Goal: Task Accomplishment & Management: Use online tool/utility

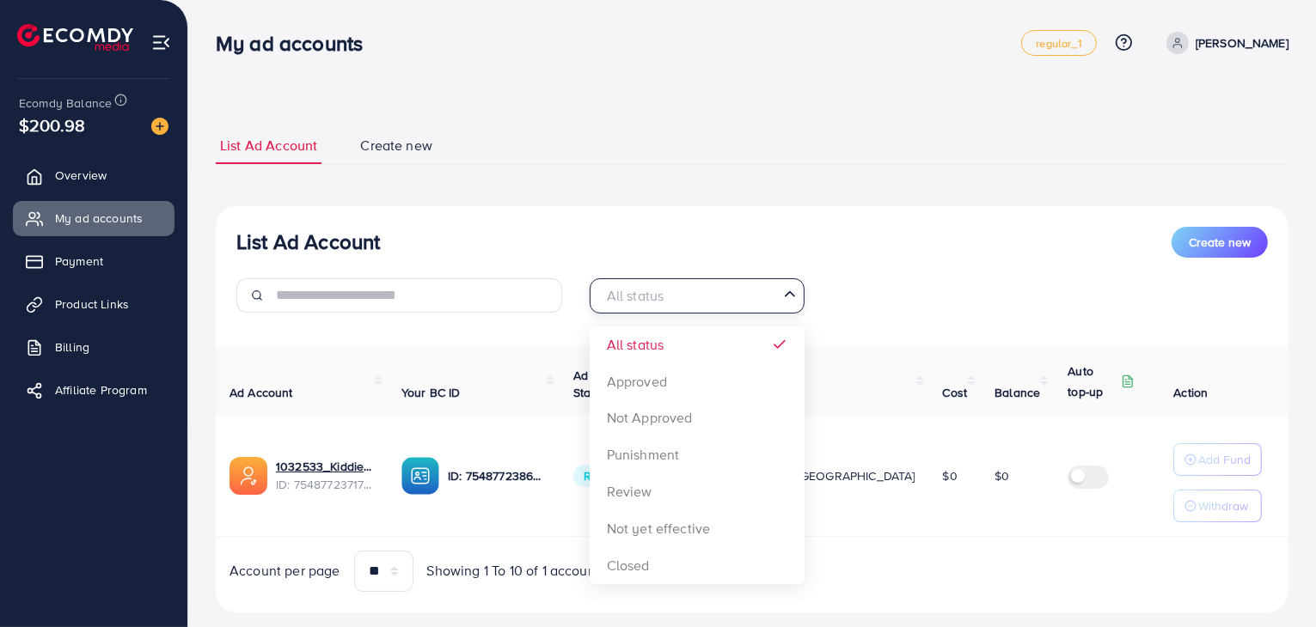
click at [743, 293] on input "Search for option" at bounding box center [687, 296] width 180 height 27
click at [466, 239] on div "List Ad Account Create new" at bounding box center [751, 242] width 1031 height 31
